Goal: Information Seeking & Learning: Learn about a topic

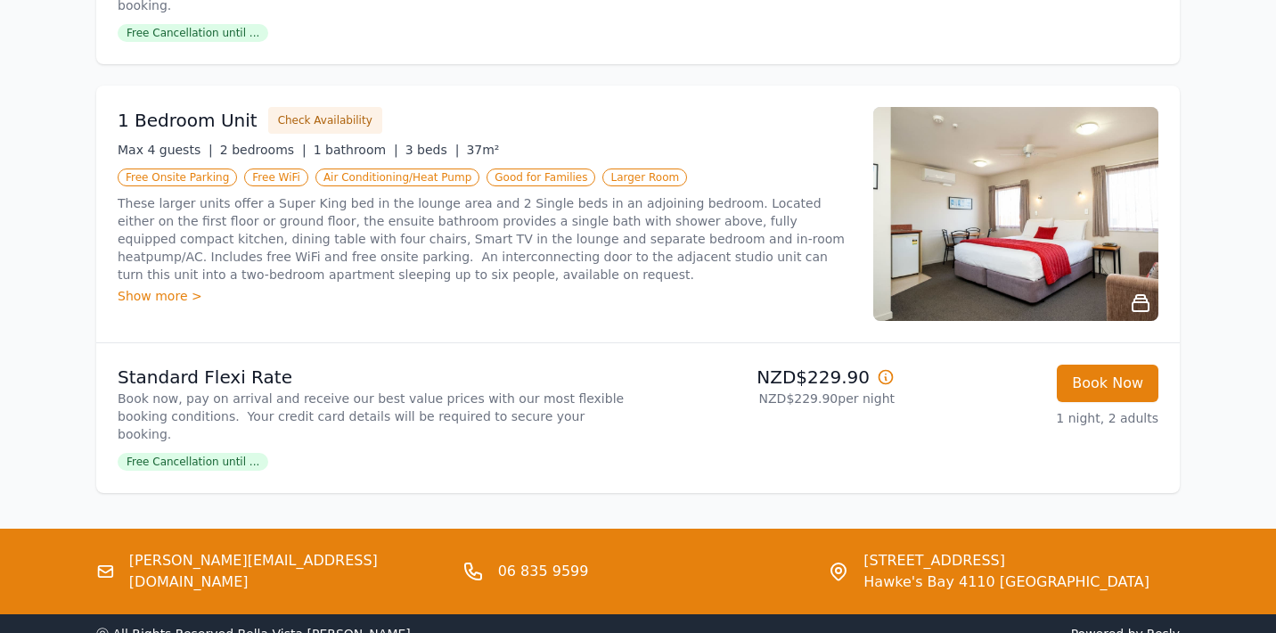
scroll to position [1431, 0]
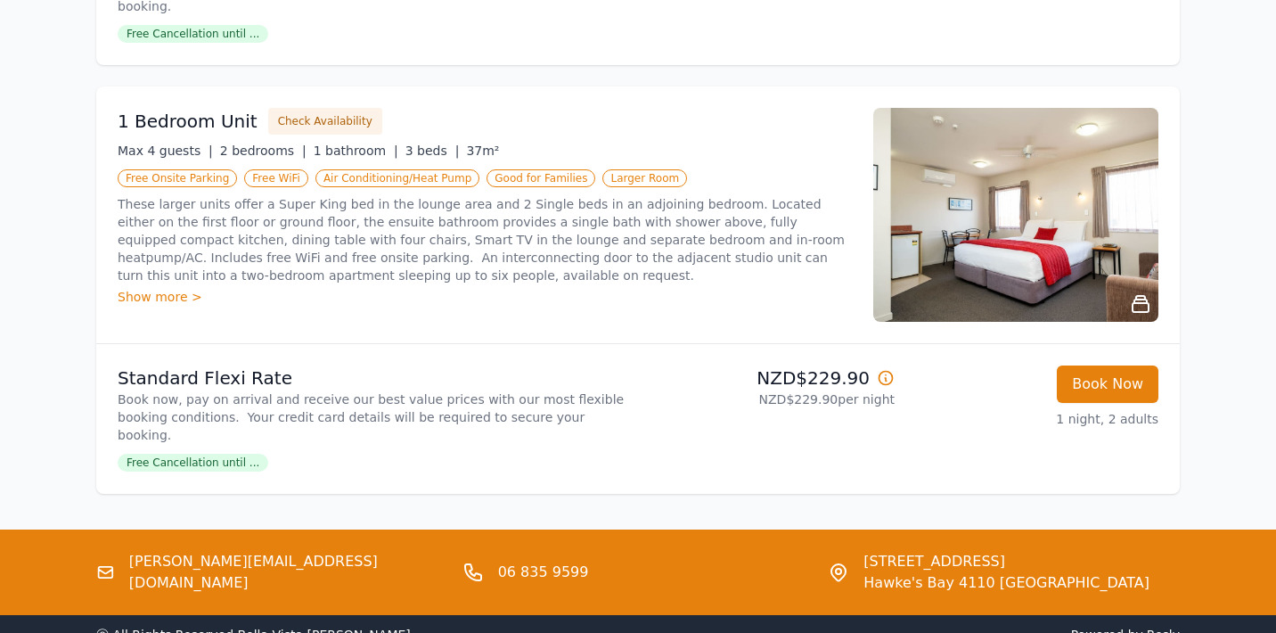
click at [841, 569] on icon at bounding box center [838, 571] width 5 height 5
click at [913, 551] on span "[STREET_ADDRESS]" at bounding box center [1007, 561] width 286 height 21
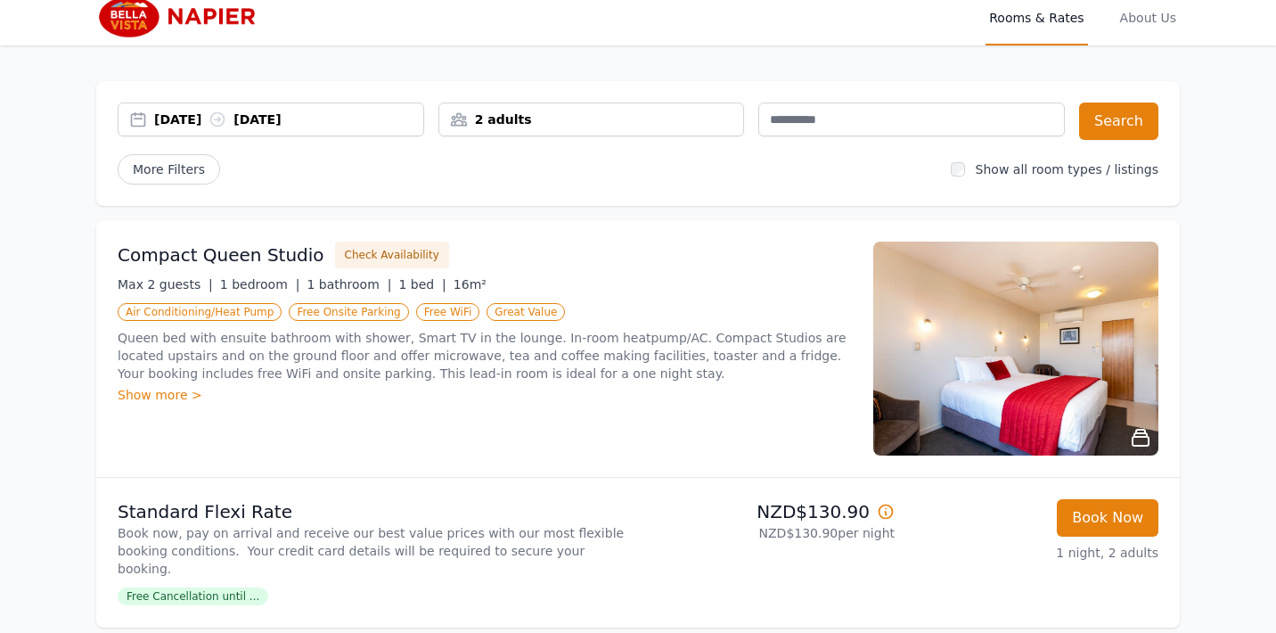
scroll to position [0, 0]
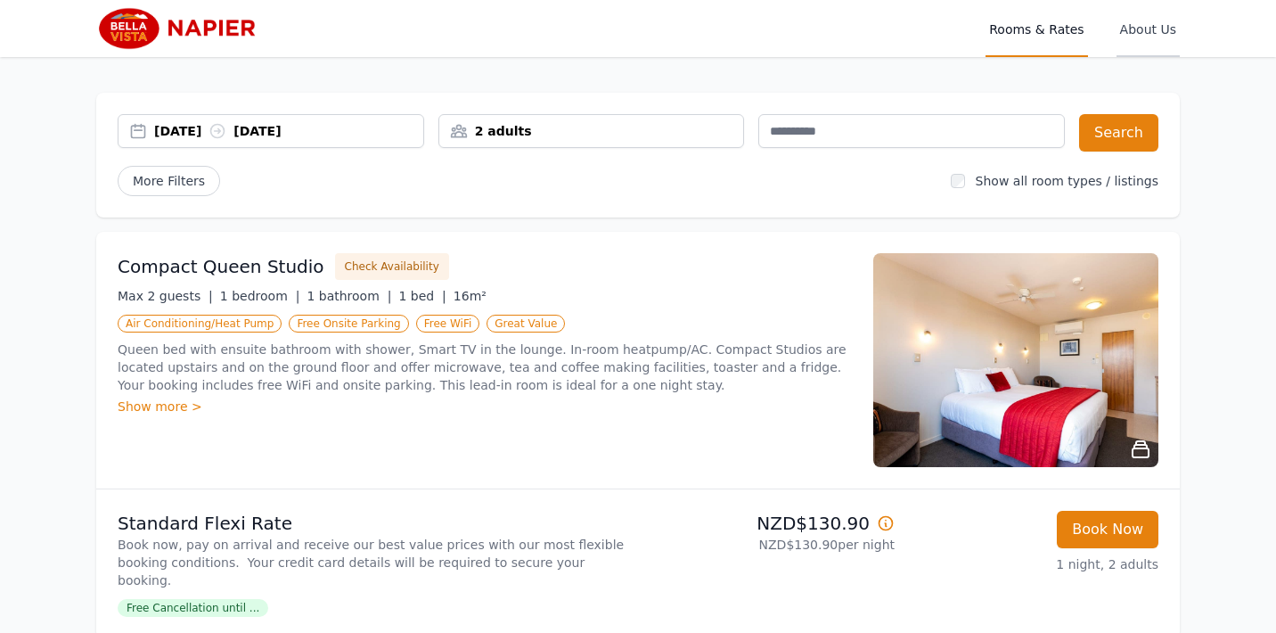
click at [1155, 33] on span "About Us" at bounding box center [1148, 28] width 63 height 57
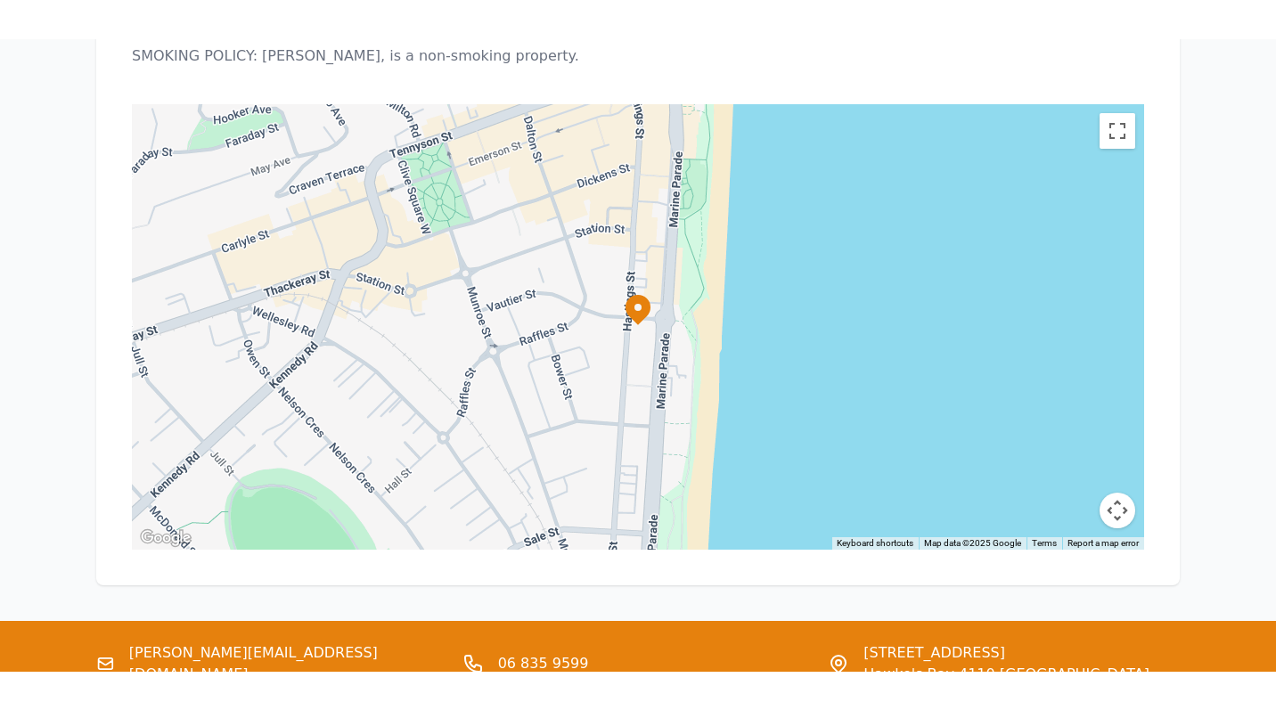
scroll to position [1497, 0]
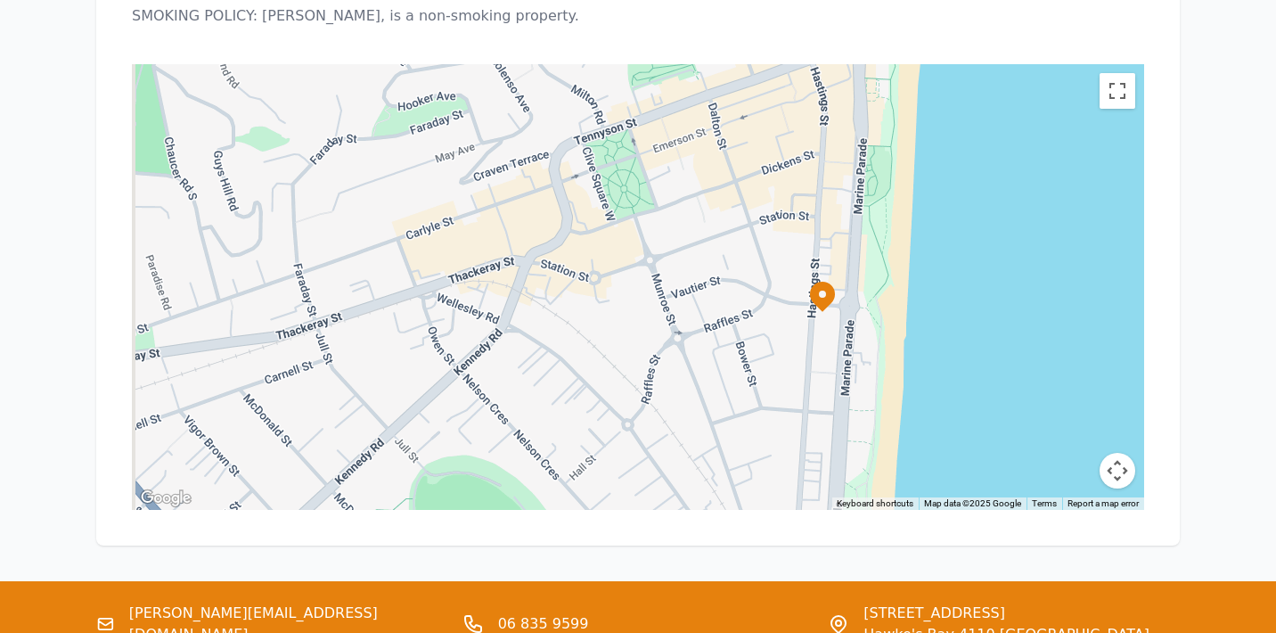
drag, startPoint x: 567, startPoint y: 194, endPoint x: 758, endPoint y: 222, distance: 192.7
click at [758, 222] on div at bounding box center [638, 287] width 1013 height 446
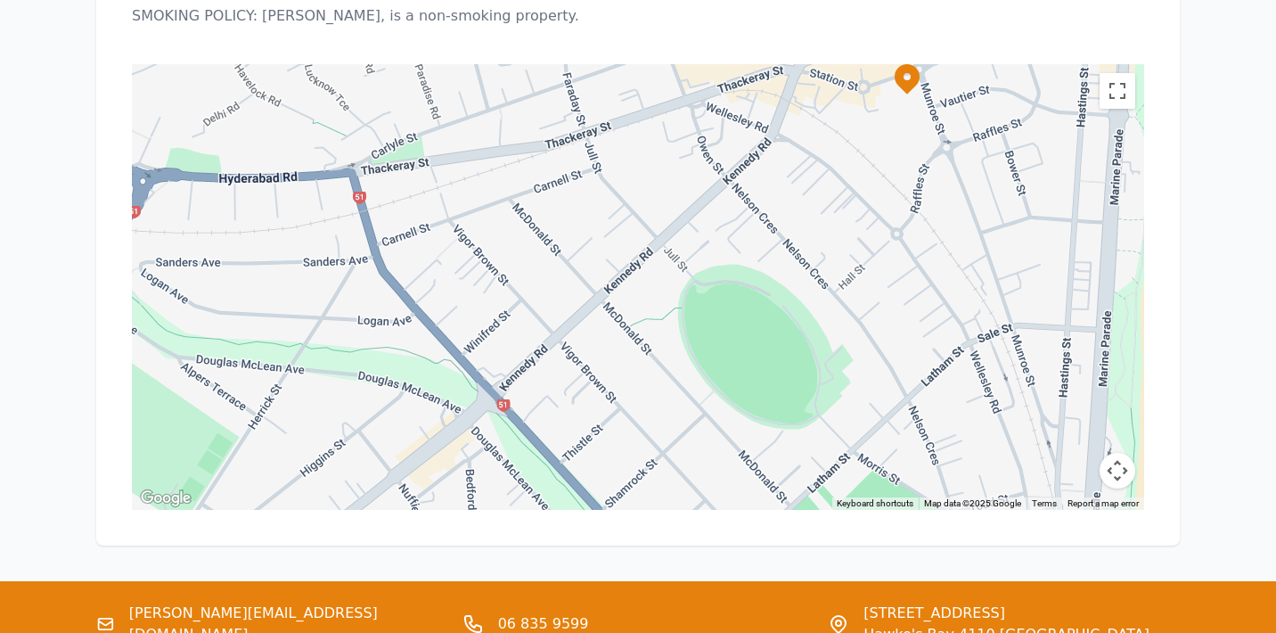
drag, startPoint x: 529, startPoint y: 275, endPoint x: 803, endPoint y: 86, distance: 332.5
click at [803, 86] on div at bounding box center [638, 287] width 1013 height 446
drag, startPoint x: 552, startPoint y: 330, endPoint x: 690, endPoint y: 169, distance: 211.7
click at [689, 172] on div at bounding box center [638, 287] width 1013 height 446
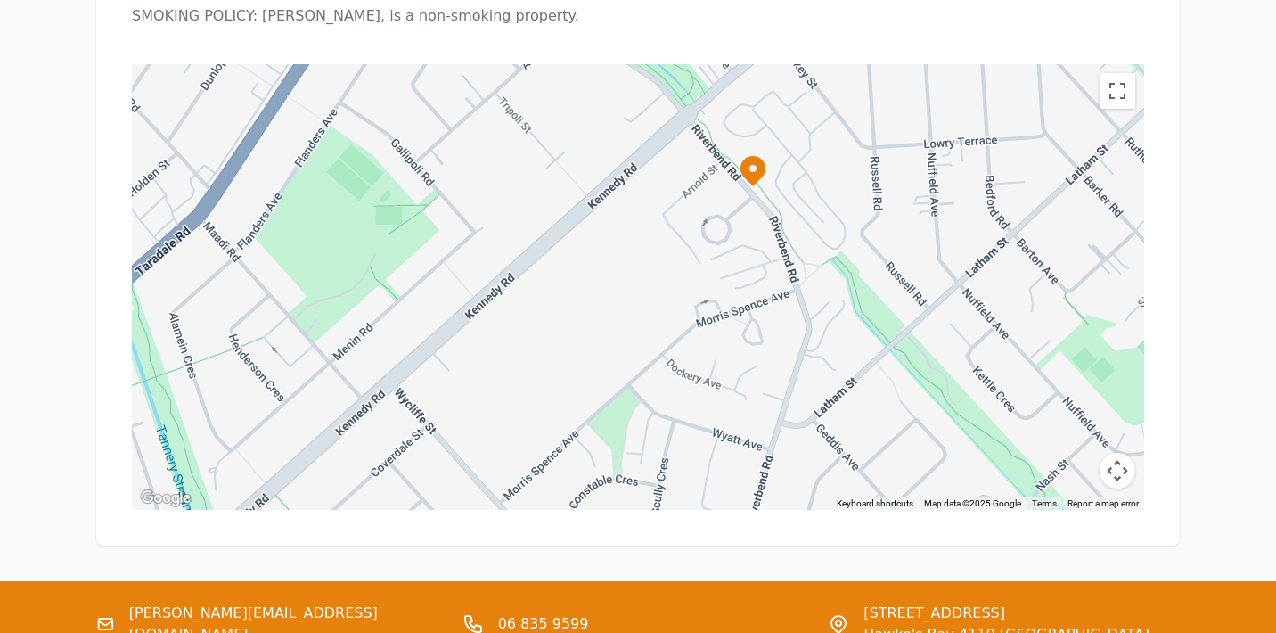
drag, startPoint x: 588, startPoint y: 255, endPoint x: 717, endPoint y: 142, distance: 171.1
click at [717, 142] on div at bounding box center [638, 287] width 1013 height 446
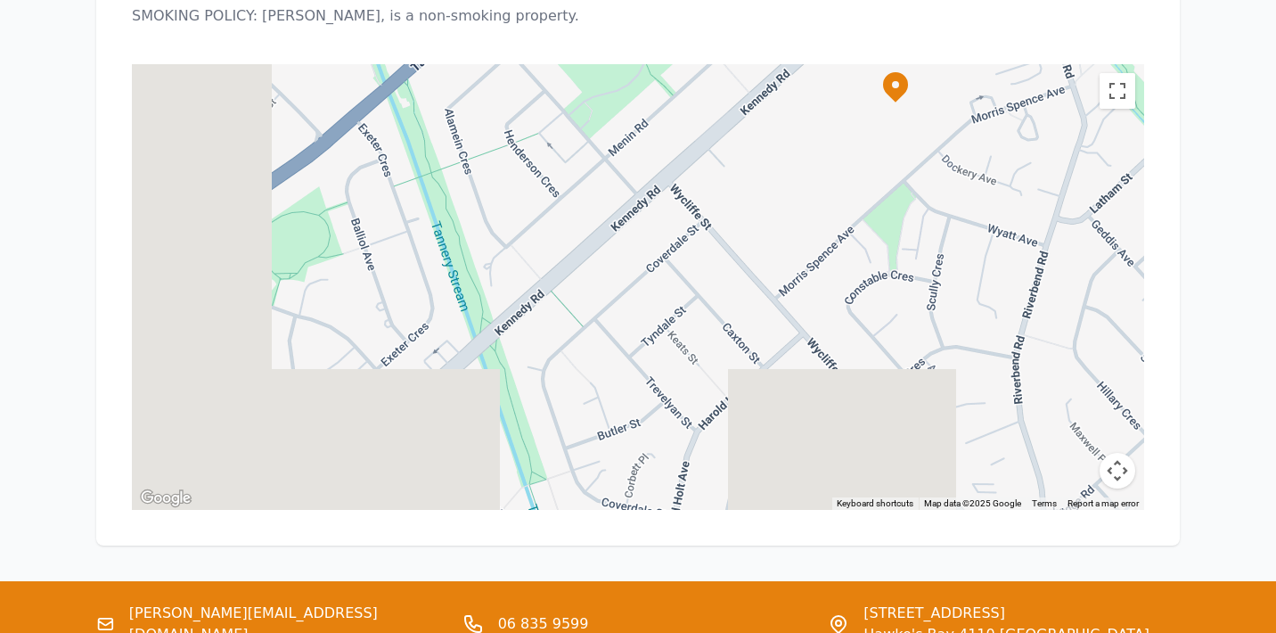
drag, startPoint x: 581, startPoint y: 209, endPoint x: 843, endPoint y: 21, distance: 323.1
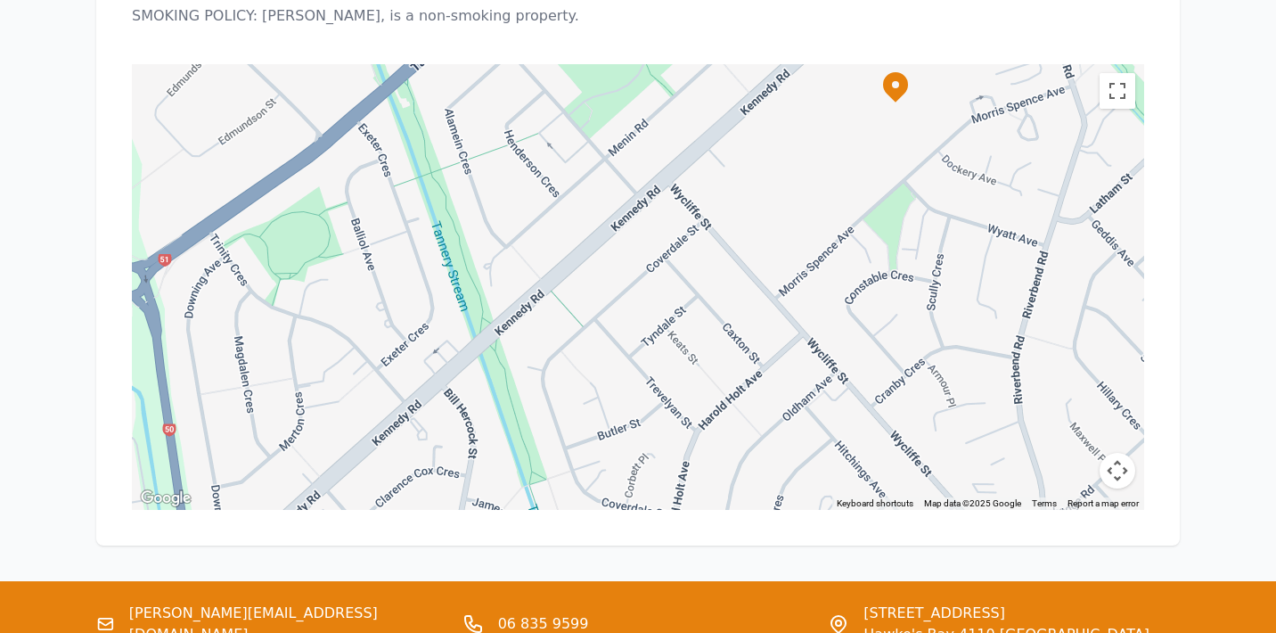
click at [843, 64] on div at bounding box center [638, 287] width 1013 height 446
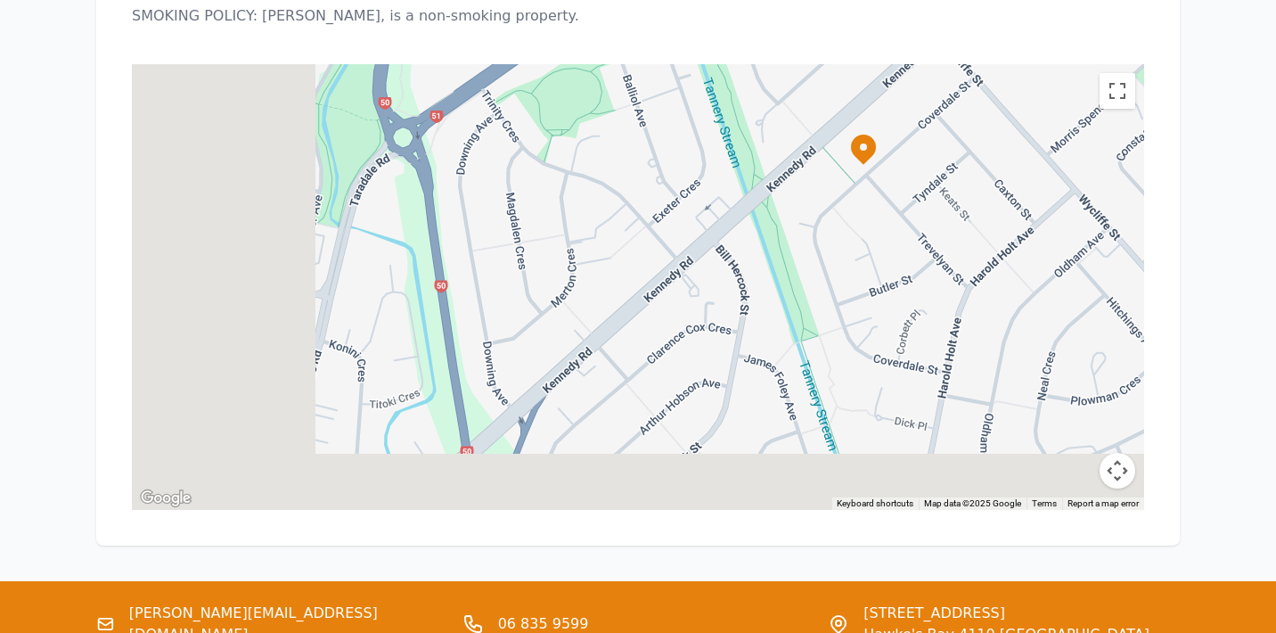
drag, startPoint x: 484, startPoint y: 149, endPoint x: 723, endPoint y: 21, distance: 270.8
click at [723, 64] on div at bounding box center [638, 287] width 1013 height 446
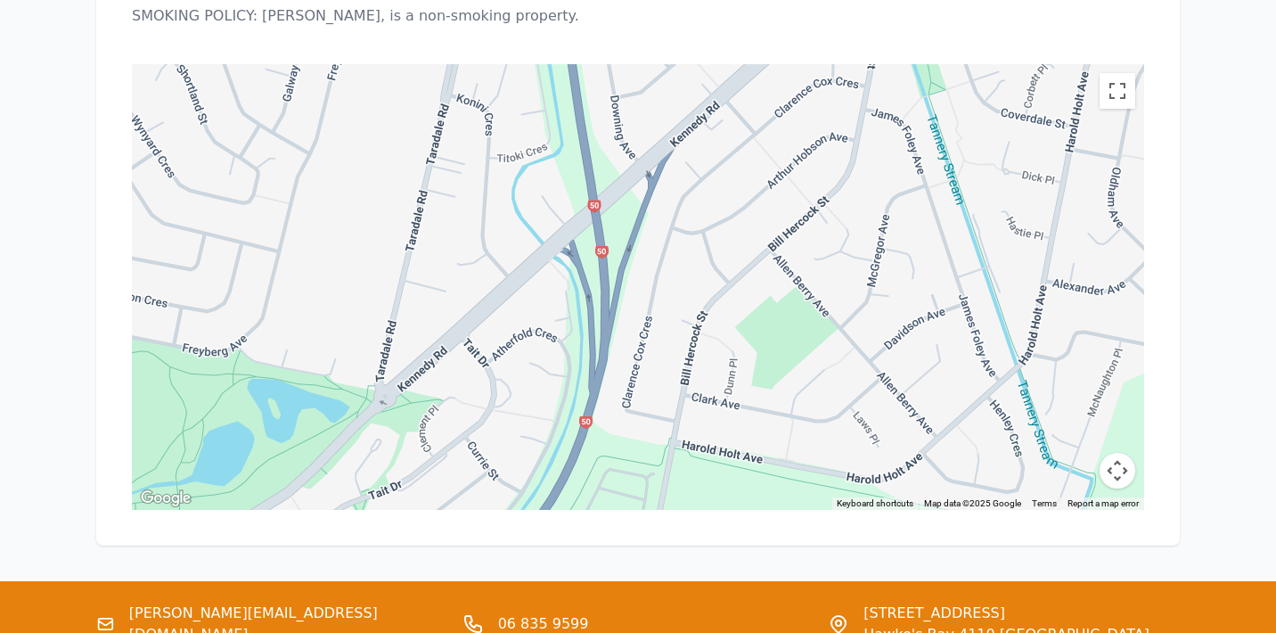
drag, startPoint x: 580, startPoint y: 238, endPoint x: 697, endPoint y: -4, distance: 268.3
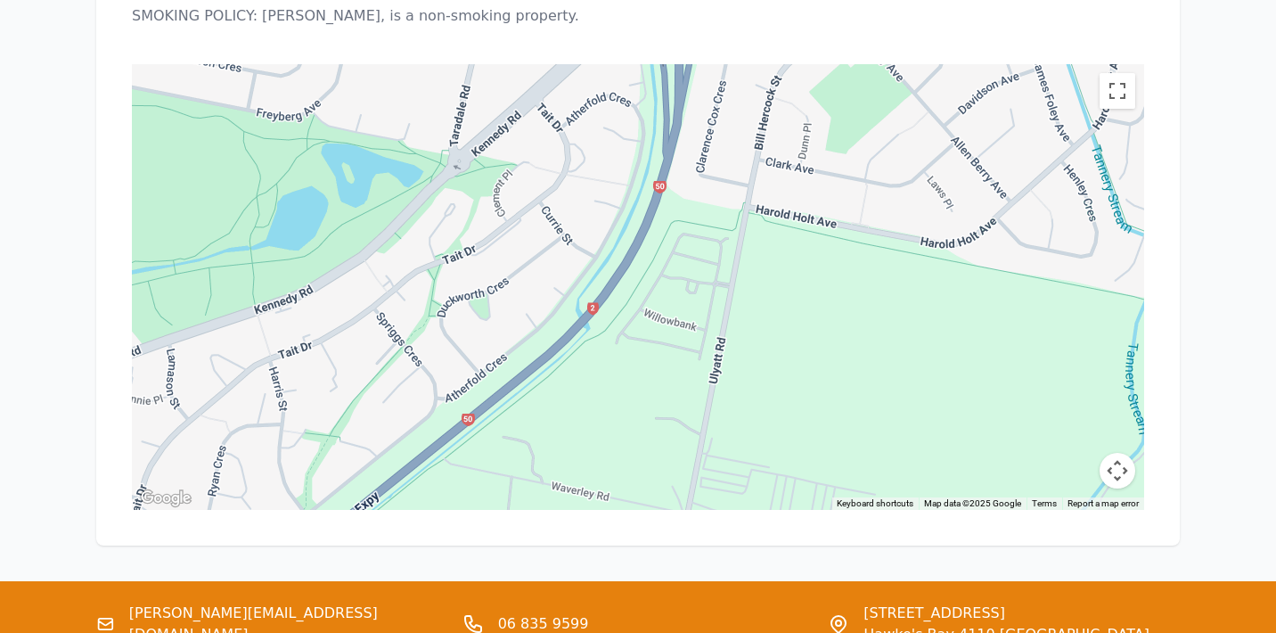
drag, startPoint x: 608, startPoint y: 179, endPoint x: 681, endPoint y: -58, distance: 248.1
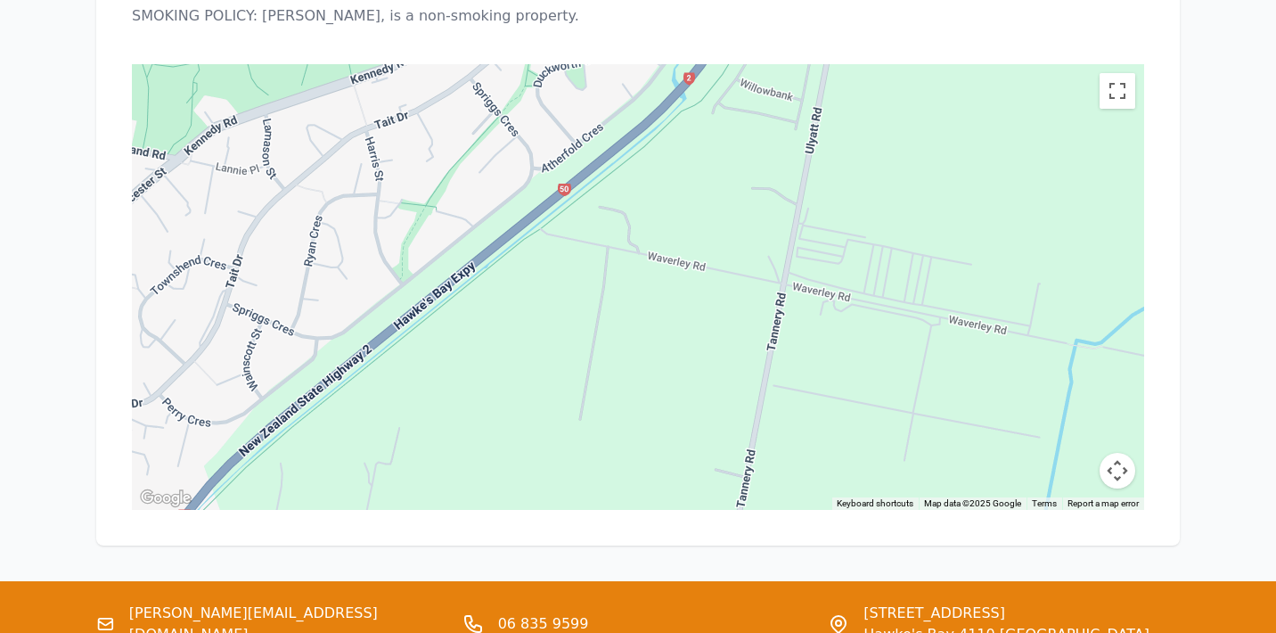
drag, startPoint x: 666, startPoint y: 174, endPoint x: 762, endPoint y: -60, distance: 252.6
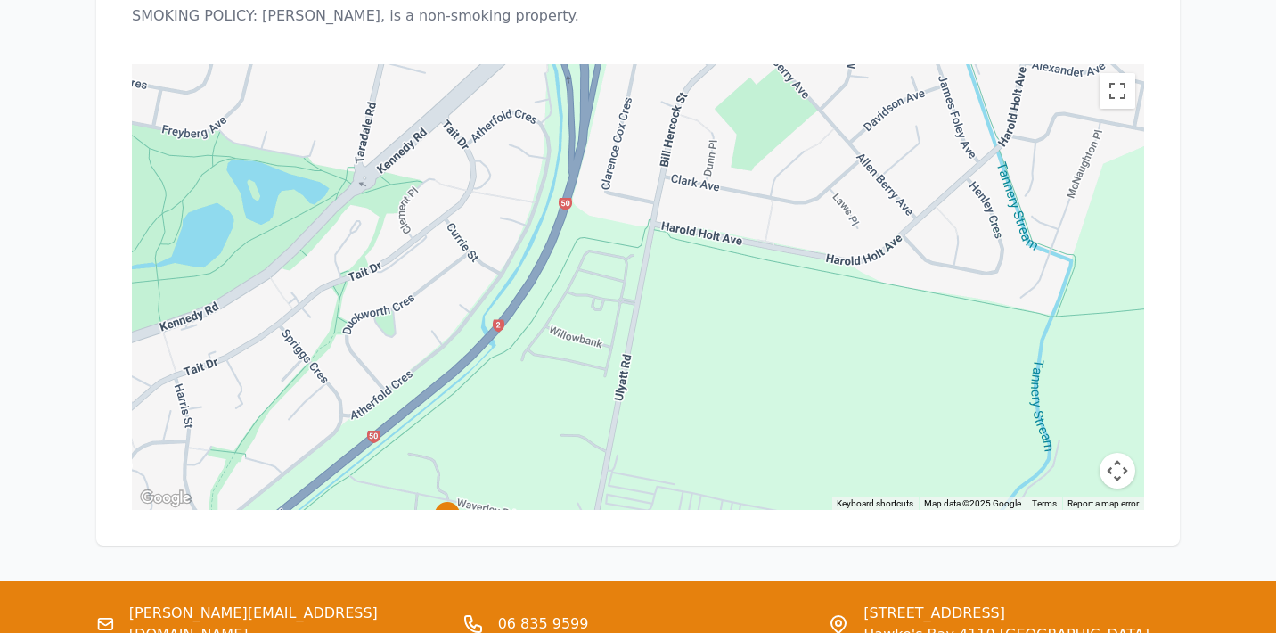
drag, startPoint x: 806, startPoint y: 50, endPoint x: 612, endPoint y: 301, distance: 317.2
click at [612, 301] on div at bounding box center [638, 287] width 1013 height 446
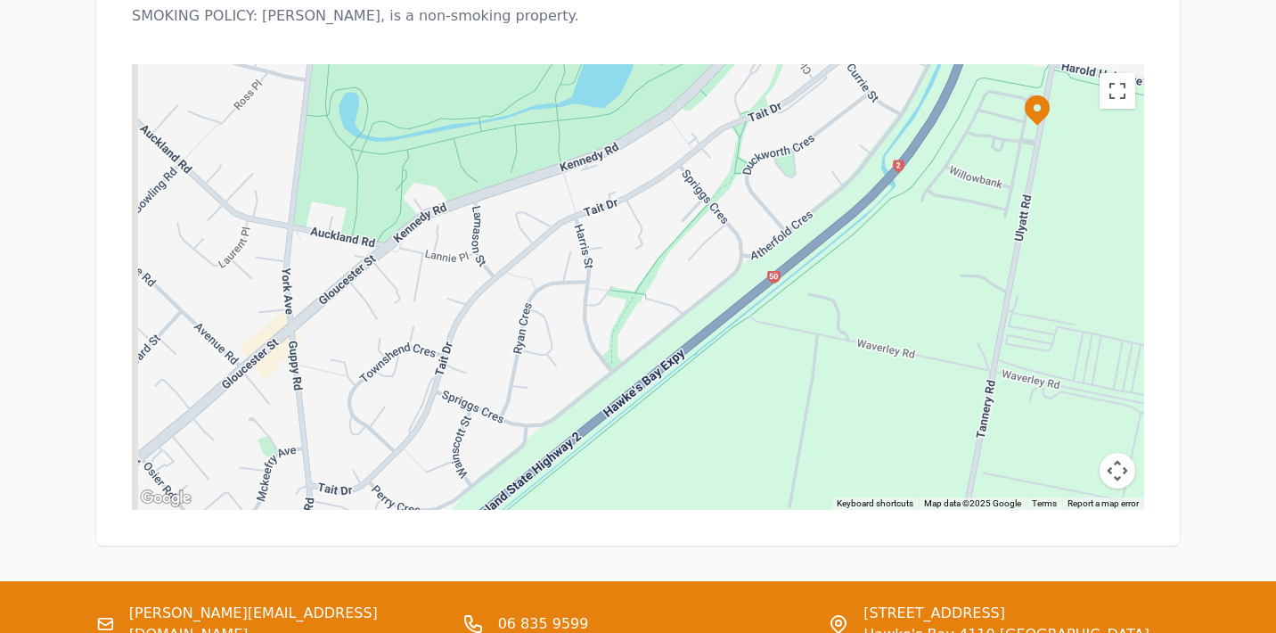
drag, startPoint x: 470, startPoint y: 229, endPoint x: 869, endPoint y: 68, distance: 430.7
click at [869, 68] on div at bounding box center [638, 287] width 1013 height 446
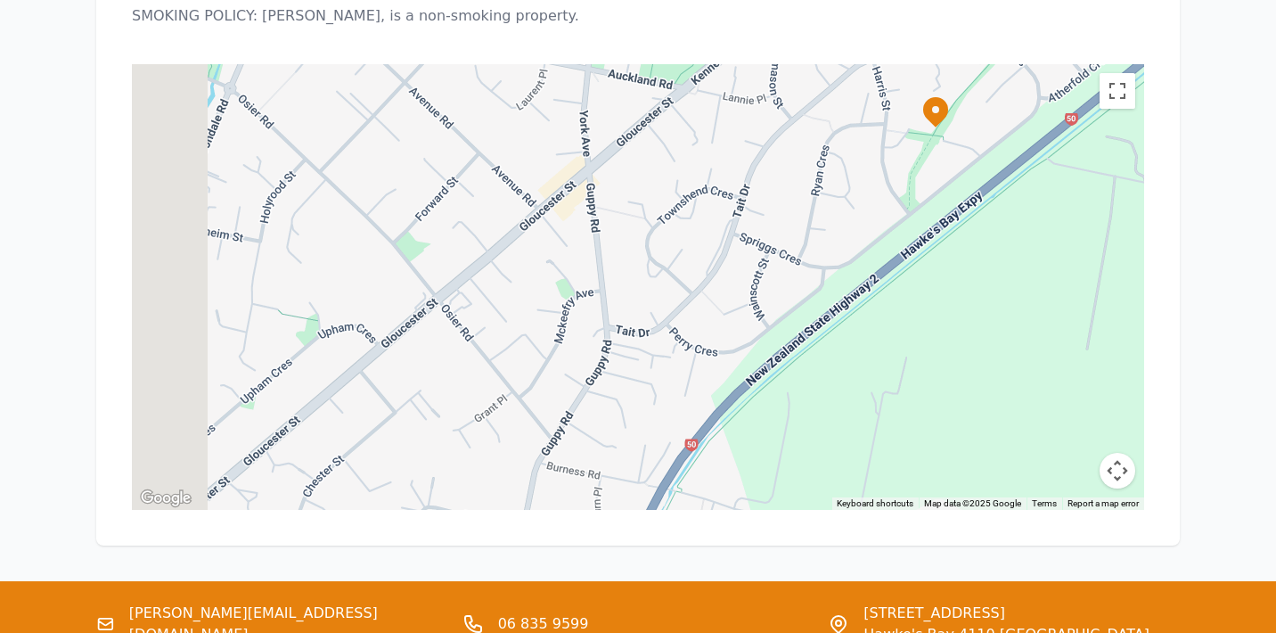
drag, startPoint x: 461, startPoint y: 227, endPoint x: 760, endPoint y: 68, distance: 339.3
click at [760, 68] on div at bounding box center [638, 287] width 1013 height 446
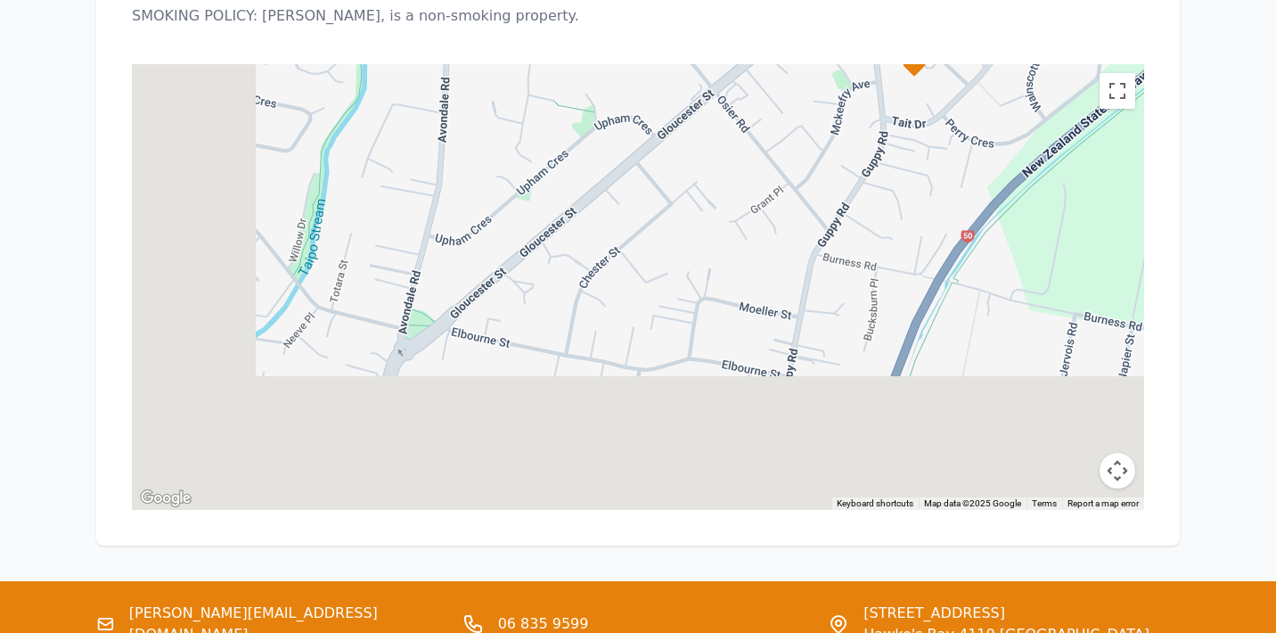
drag, startPoint x: 522, startPoint y: 251, endPoint x: 802, endPoint y: 41, distance: 350.1
click at [802, 64] on div at bounding box center [638, 287] width 1013 height 446
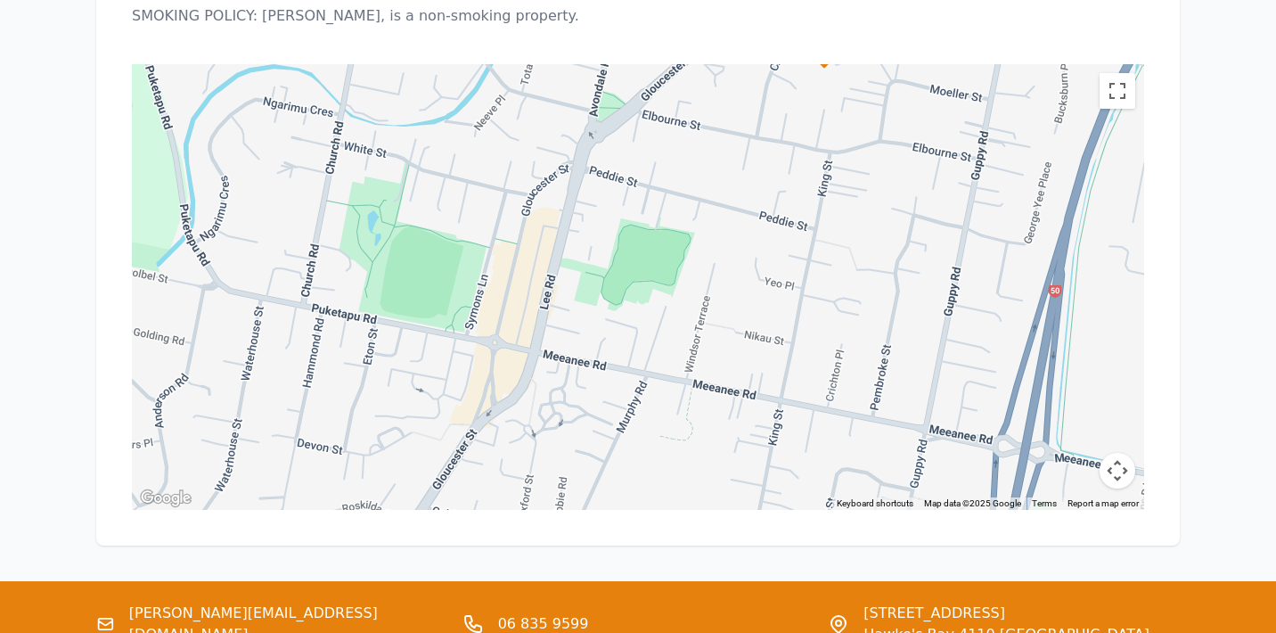
drag, startPoint x: 510, startPoint y: 258, endPoint x: 697, endPoint y: 38, distance: 288.3
click at [697, 64] on div at bounding box center [638, 287] width 1013 height 446
click at [642, 255] on icon at bounding box center [638, 270] width 25 height 30
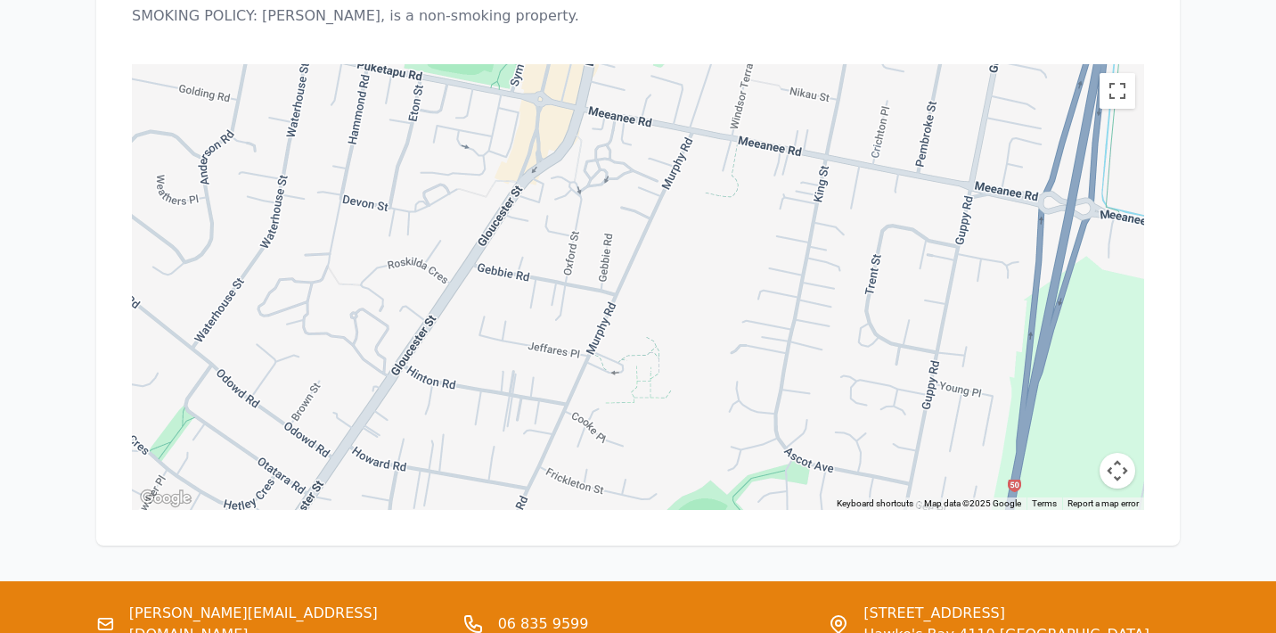
drag, startPoint x: 573, startPoint y: 353, endPoint x: 619, endPoint y: 107, distance: 250.2
click at [619, 107] on div at bounding box center [638, 287] width 1013 height 446
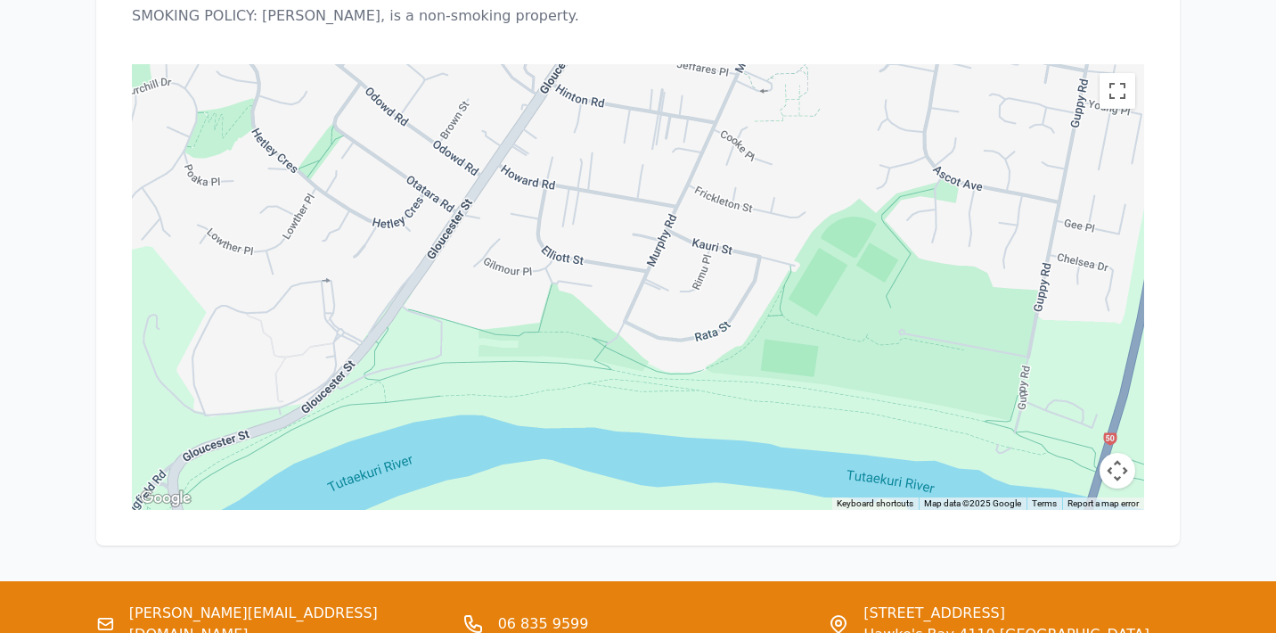
drag, startPoint x: 504, startPoint y: 270, endPoint x: 652, endPoint y: -14, distance: 320.9
click at [1120, 73] on button "Toggle fullscreen view" at bounding box center [1118, 91] width 36 height 36
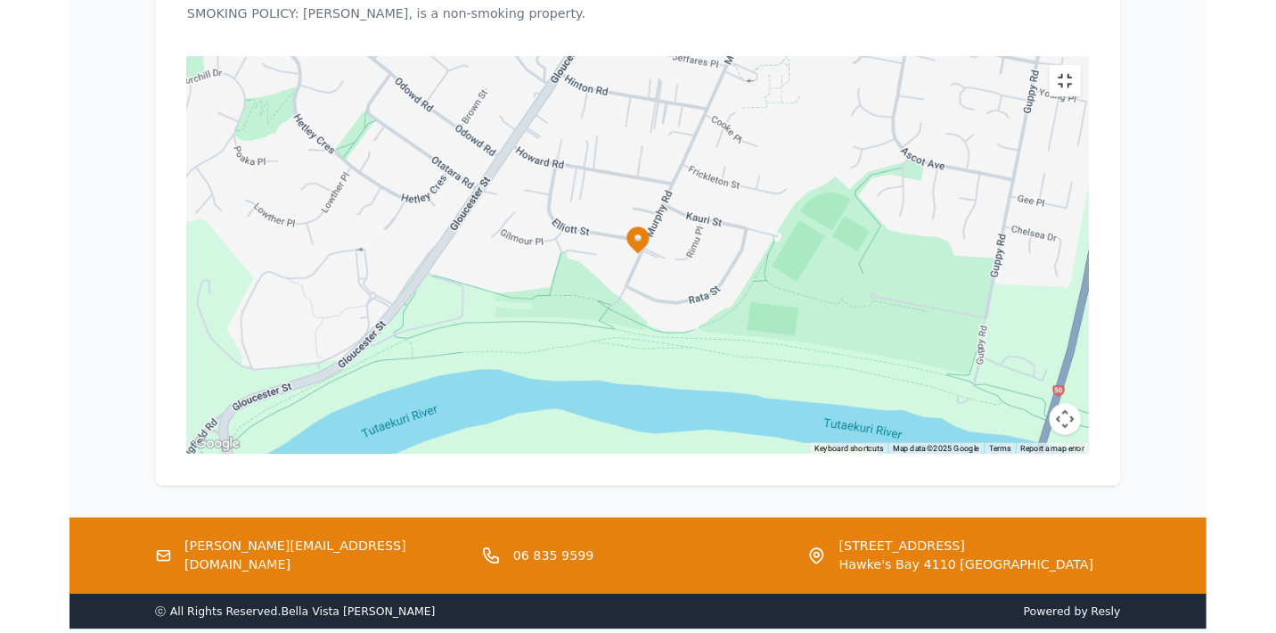
scroll to position [1412, 0]
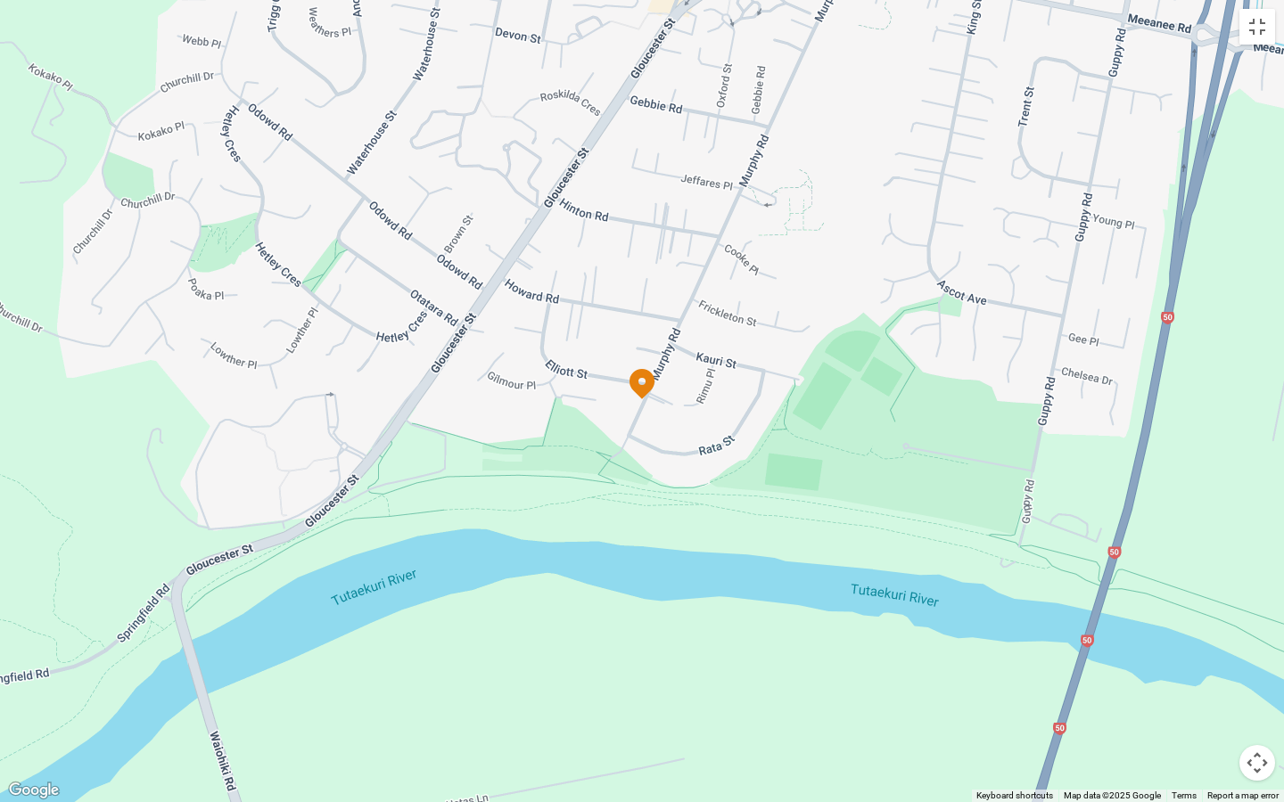
click at [1257, 632] on button "Map camera controls" at bounding box center [1257, 763] width 36 height 36
click at [1215, 632] on button "Zoom out" at bounding box center [1212, 763] width 36 height 36
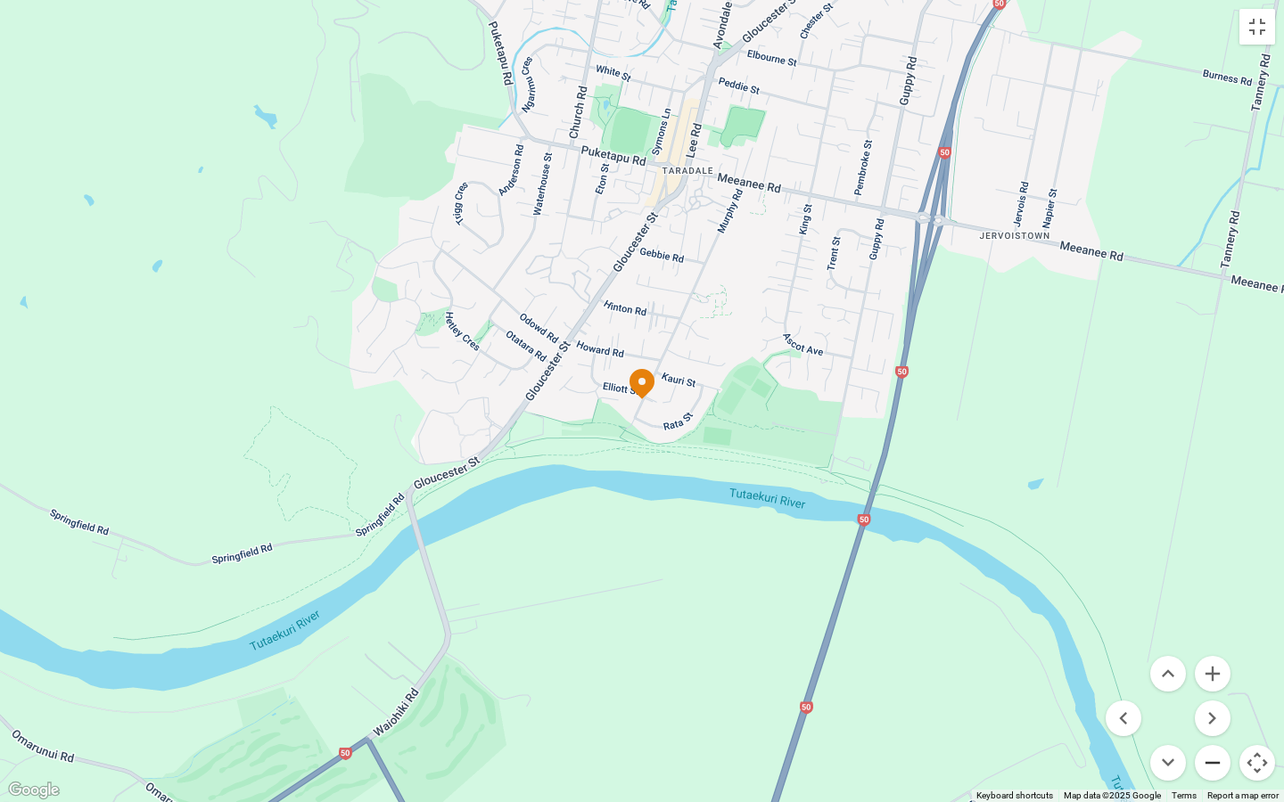
click at [1215, 632] on button "Zoom out" at bounding box center [1212, 763] width 36 height 36
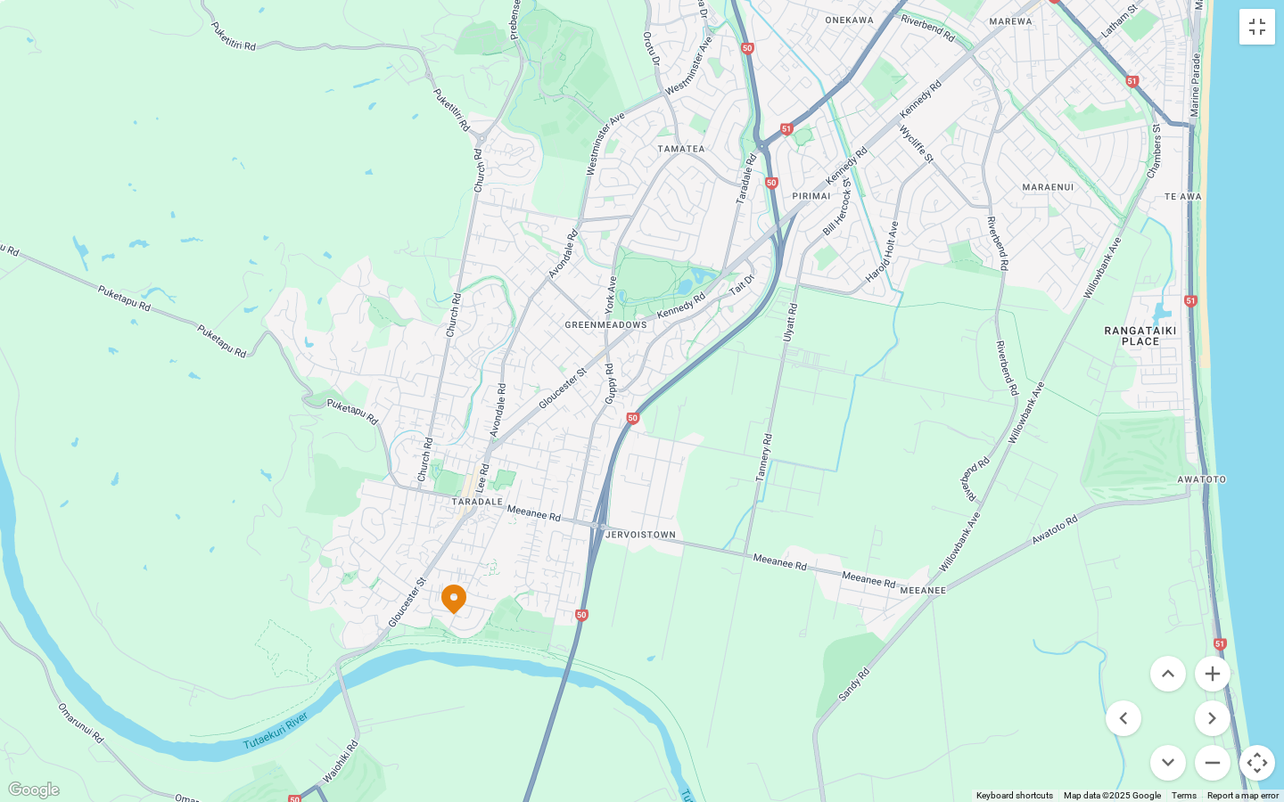
drag, startPoint x: 1126, startPoint y: 159, endPoint x: 935, endPoint y: 378, distance: 290.6
click at [935, 378] on div at bounding box center [642, 401] width 1284 height 802
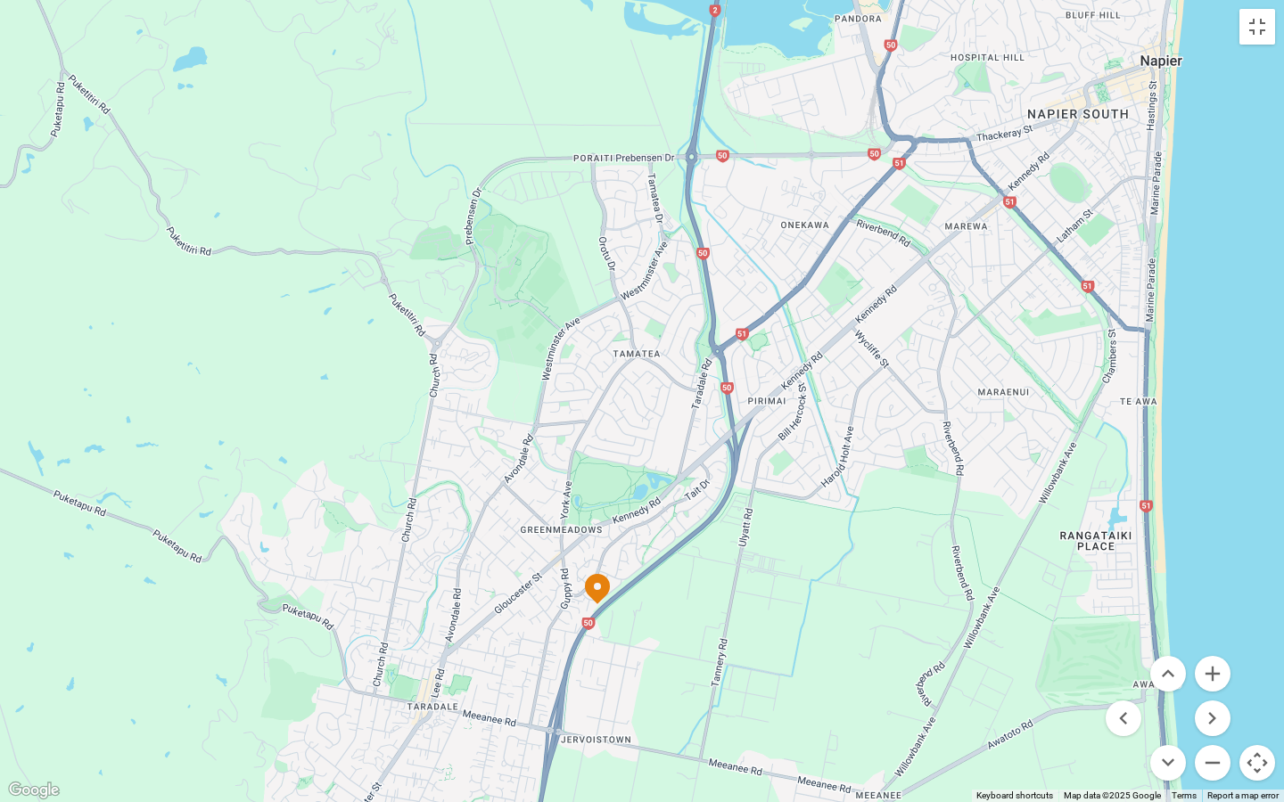
drag, startPoint x: 1038, startPoint y: 207, endPoint x: 993, endPoint y: 416, distance: 214.3
click at [993, 416] on div at bounding box center [642, 401] width 1284 height 802
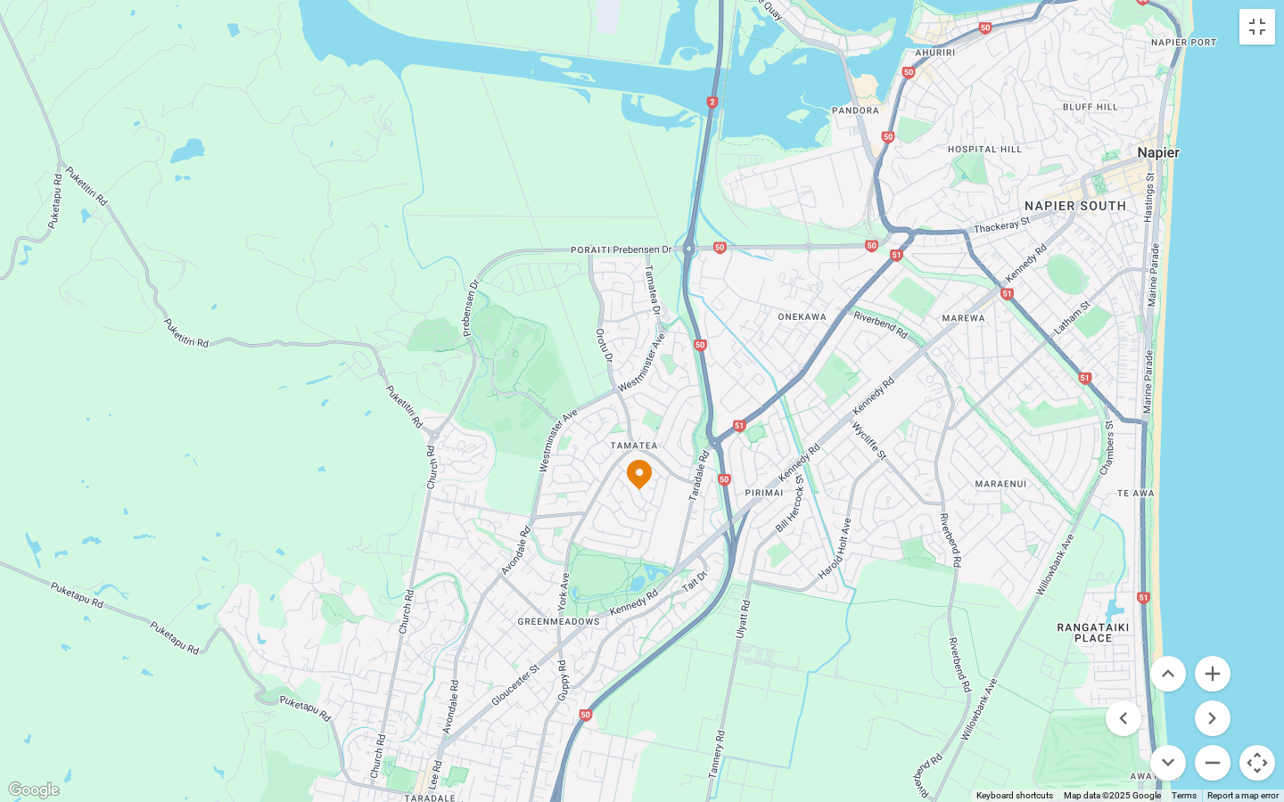
drag, startPoint x: 972, startPoint y: 304, endPoint x: 970, endPoint y: 395, distance: 91.0
click at [970, 395] on div at bounding box center [642, 401] width 1284 height 802
